Goal: Use online tool/utility: Utilize a website feature to perform a specific function

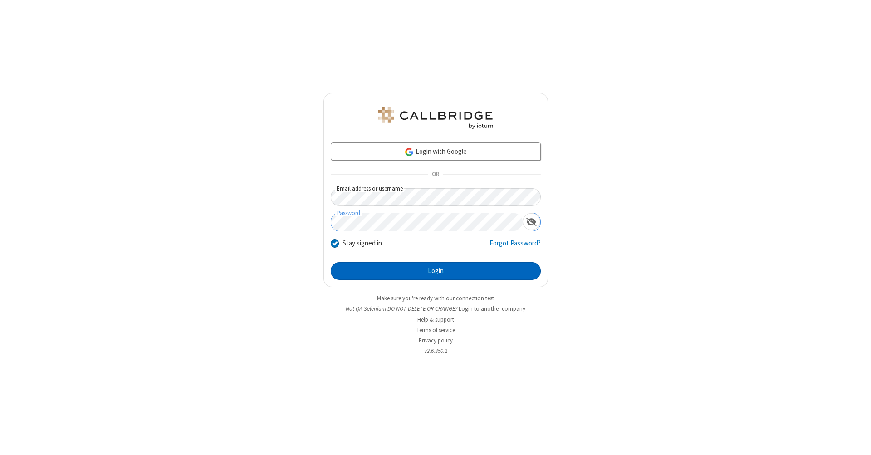
click at [435, 271] on button "Login" at bounding box center [436, 271] width 210 height 18
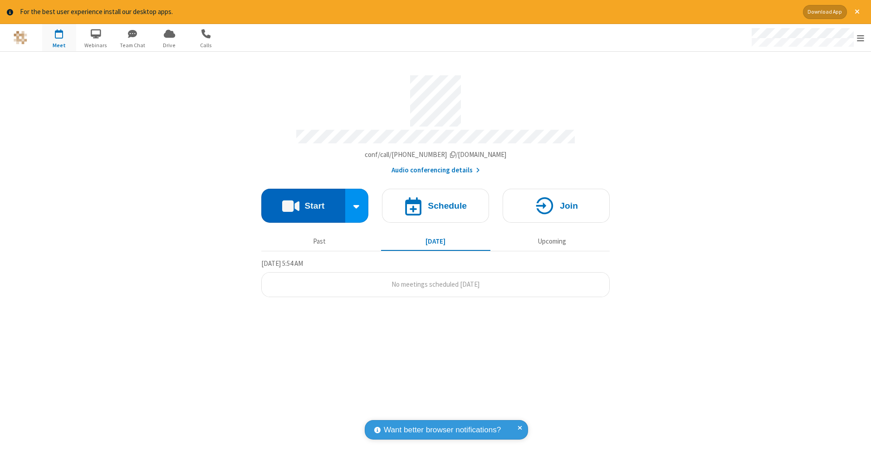
click at [303, 201] on button "Start" at bounding box center [303, 206] width 84 height 34
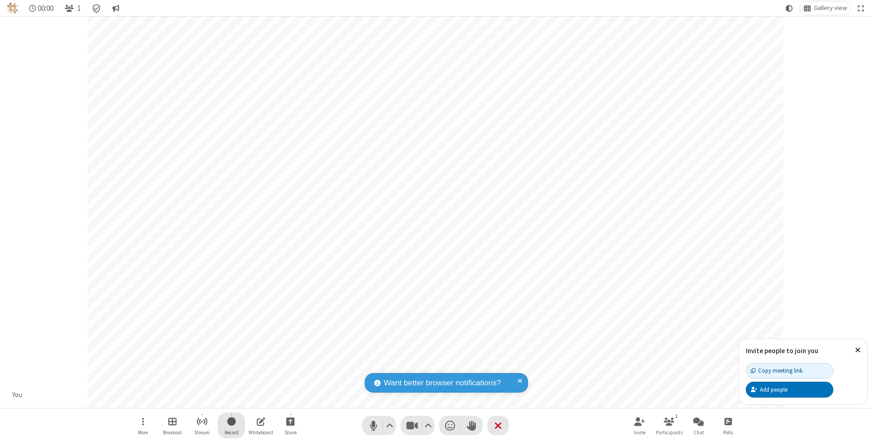
click at [231, 425] on span "Start recording" at bounding box center [231, 421] width 9 height 11
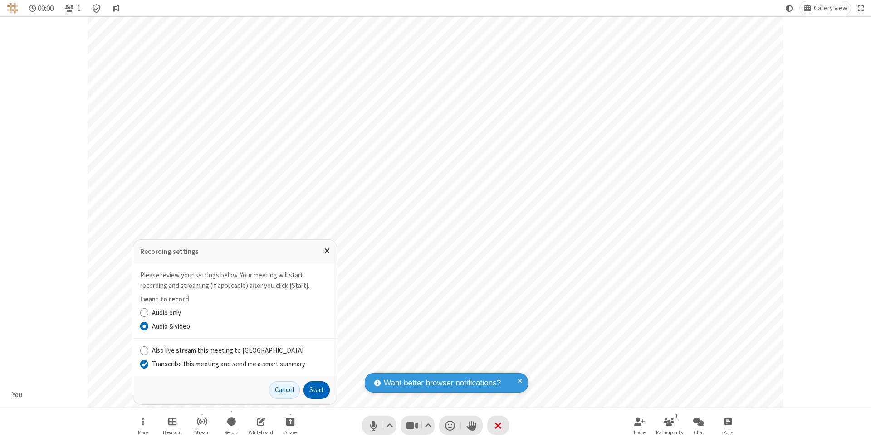
click at [144, 364] on input "Transcribe this meeting and send me a smart summary" at bounding box center [144, 364] width 9 height 10
click at [317, 390] on button "Start" at bounding box center [316, 390] width 26 height 18
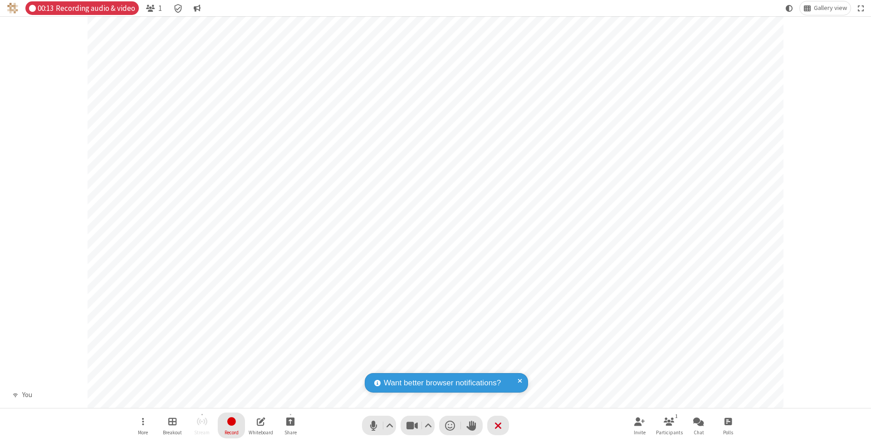
click at [231, 425] on span "Stop recording" at bounding box center [231, 421] width 10 height 11
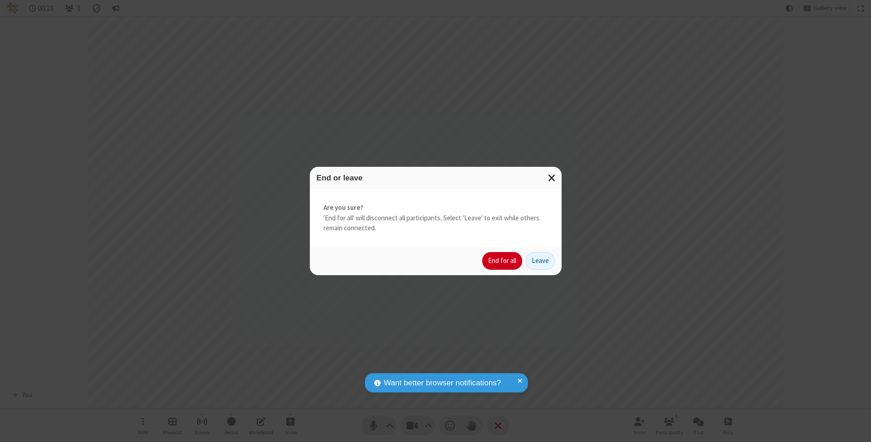
click at [503, 260] on button "End for all" at bounding box center [502, 261] width 40 height 18
